Goal: Information Seeking & Learning: Learn about a topic

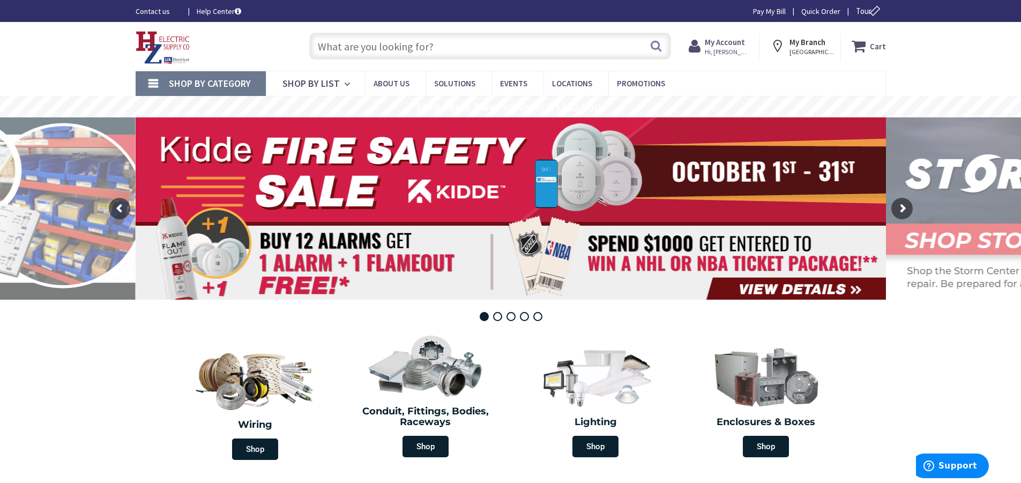
click at [364, 48] on input "text" at bounding box center [490, 46] width 362 height 27
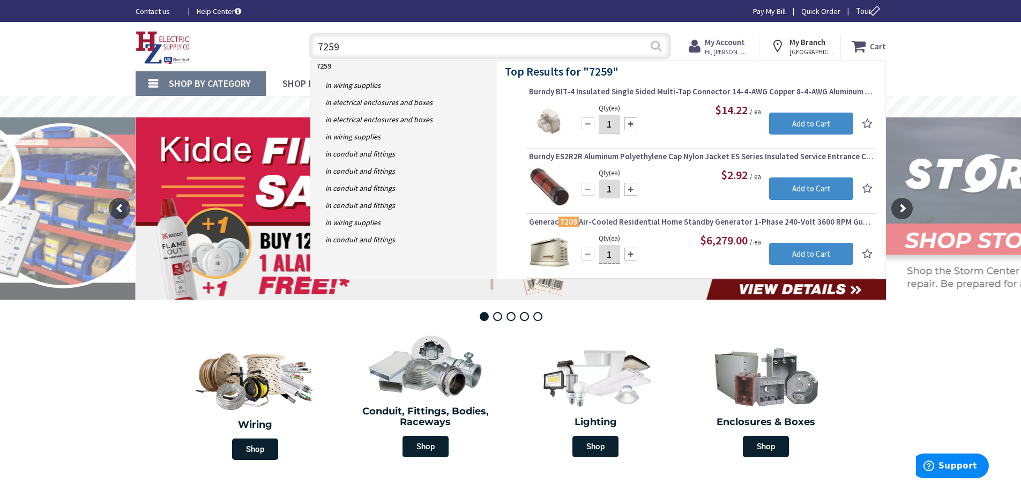
type input "7259"
click at [660, 44] on button "Search" at bounding box center [656, 46] width 14 height 24
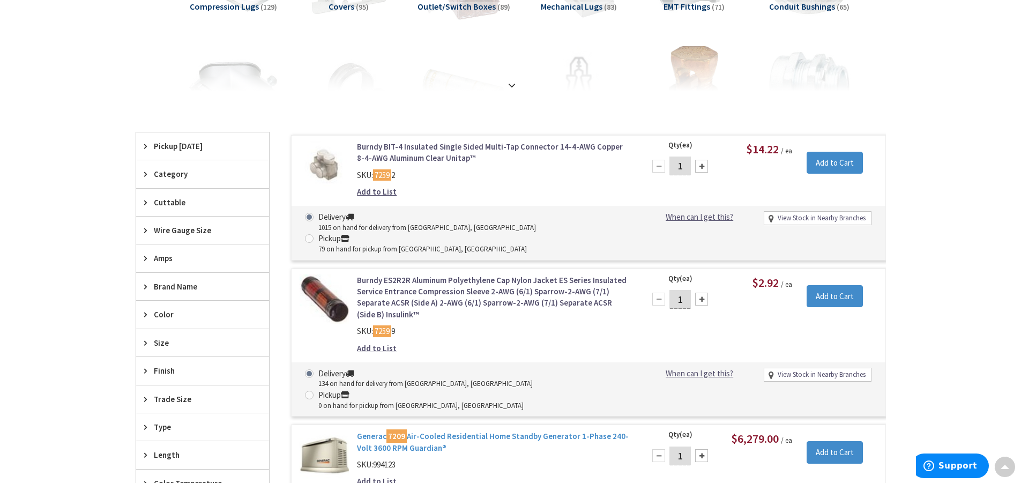
click at [453, 430] on link "Generac 7209 Air-Cooled Residential Home Standby Generator 1-Phase 240-Volt 360…" at bounding box center [493, 441] width 273 height 23
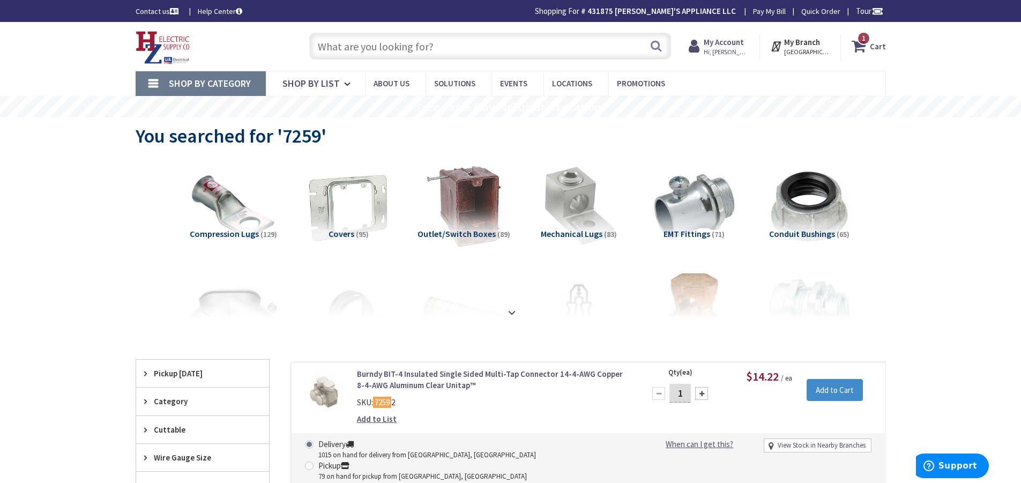
paste input "G0072590"
type input "G0072590"
drag, startPoint x: 361, startPoint y: 49, endPoint x: 272, endPoint y: 38, distance: 89.6
click at [272, 38] on div "Toggle Nav G0072590 Search 1 1 1 items Cart My Cart 1" at bounding box center [511, 46] width 766 height 36
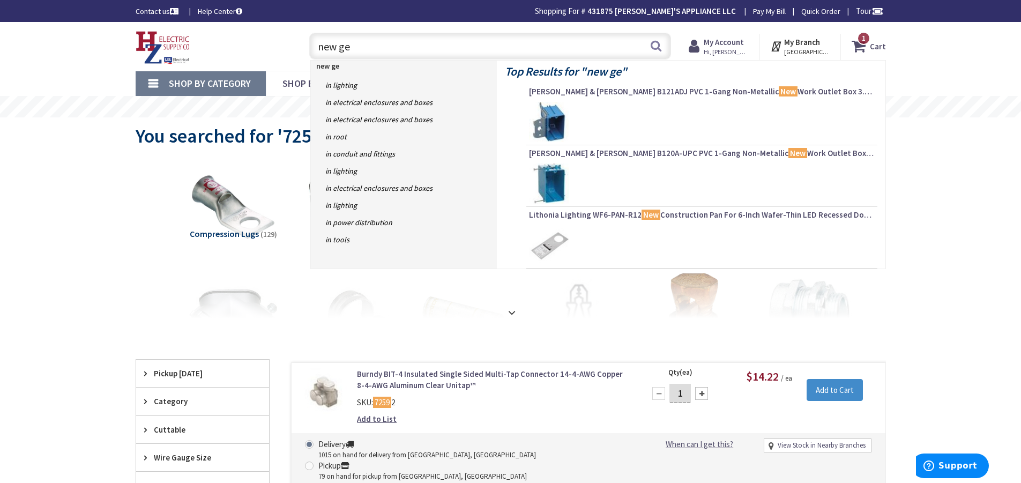
type input "new gen"
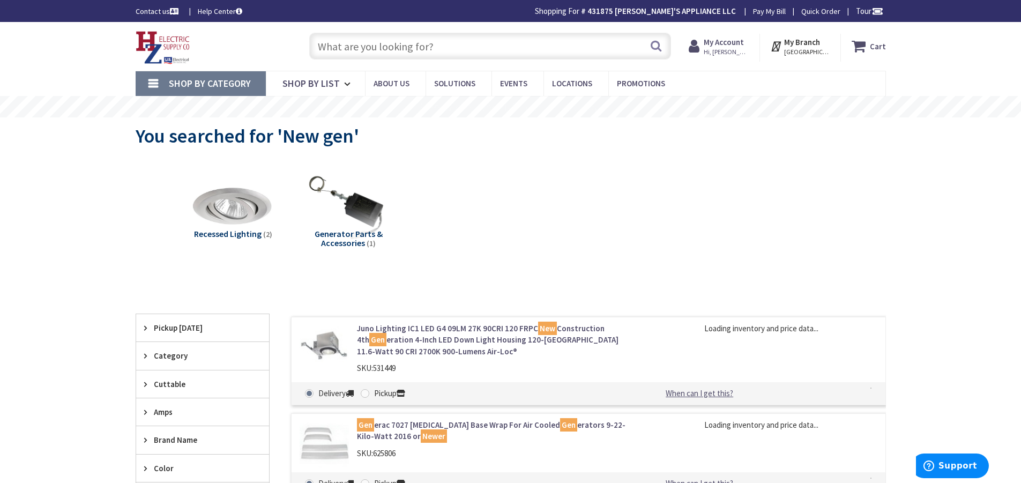
click at [338, 49] on input "text" at bounding box center [490, 46] width 362 height 27
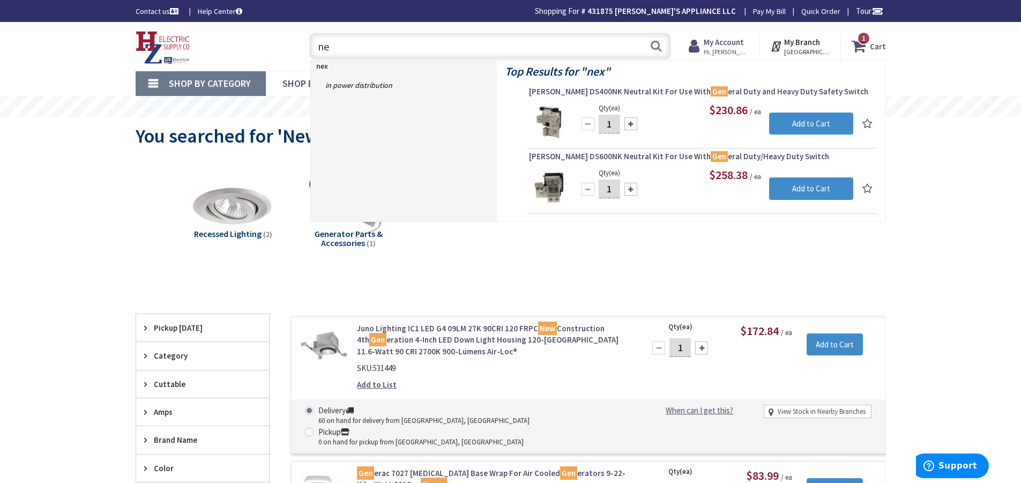
type input "n"
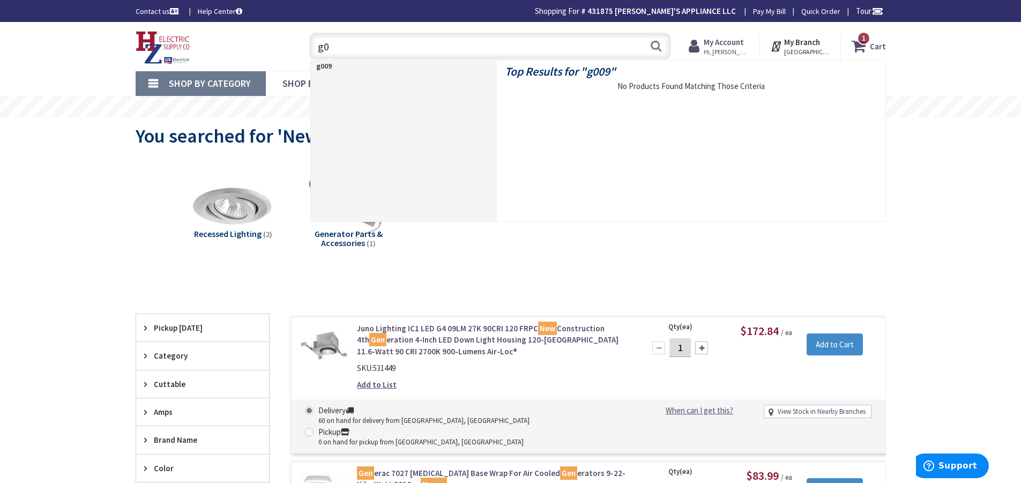
type input "g"
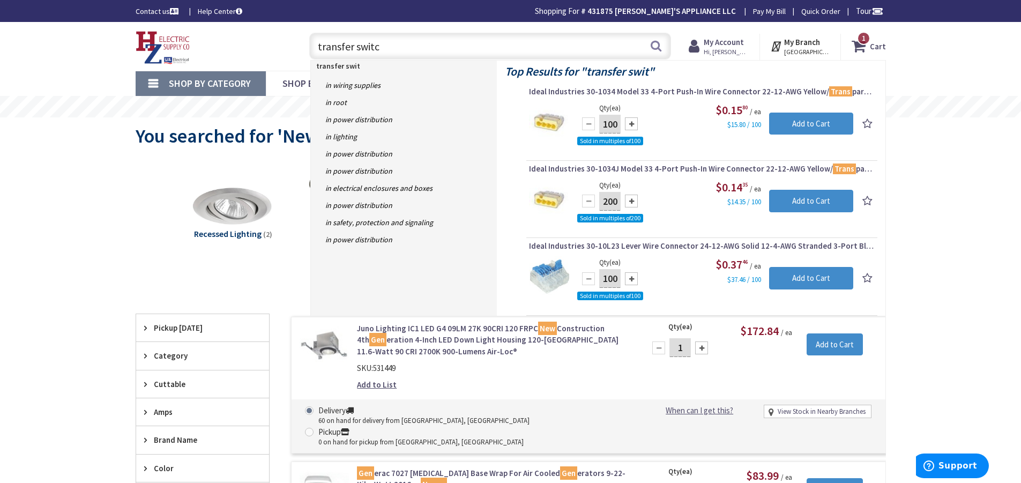
type input "transfer switch"
